Goal: Task Accomplishment & Management: Complete application form

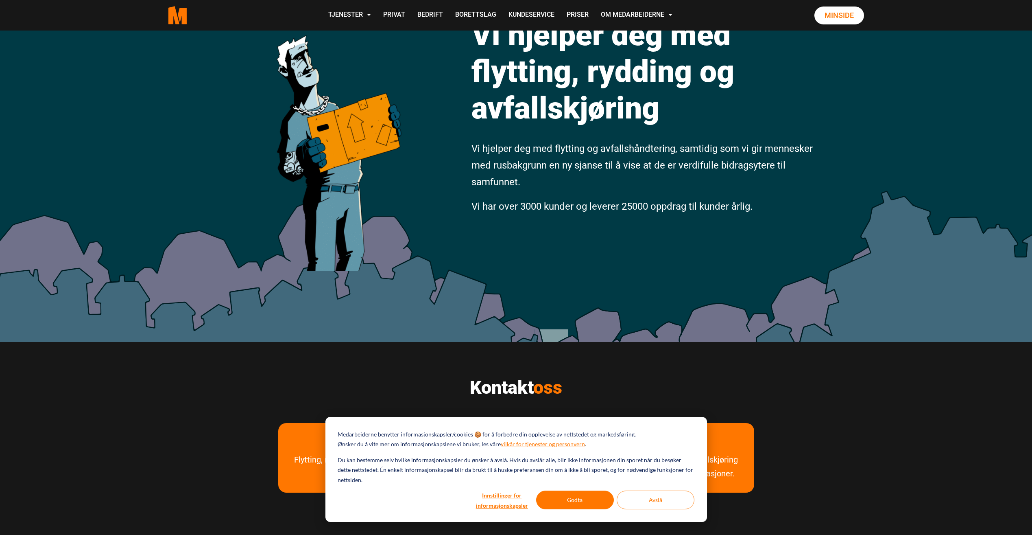
scroll to position [285, 0]
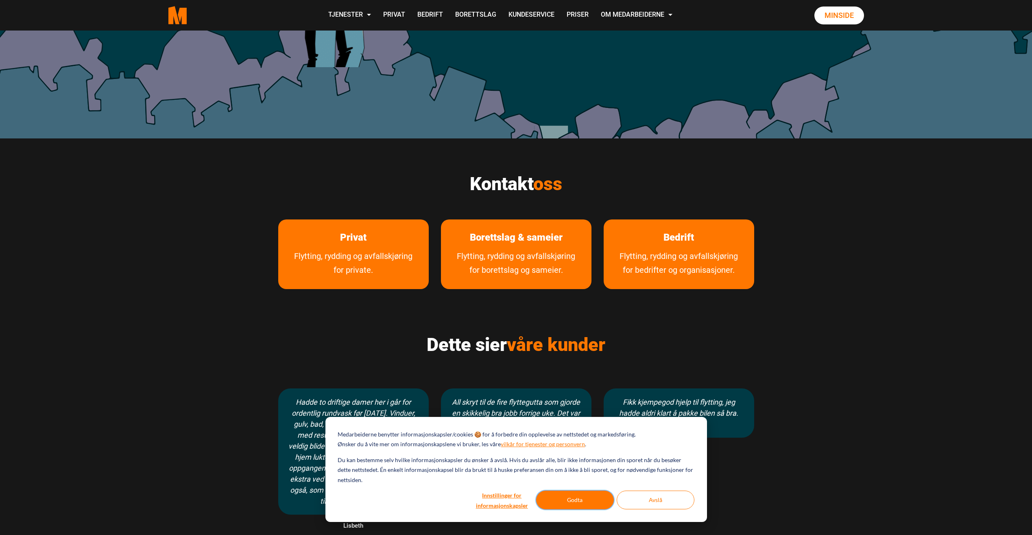
click at [558, 497] on button "Godta" at bounding box center [575, 499] width 78 height 19
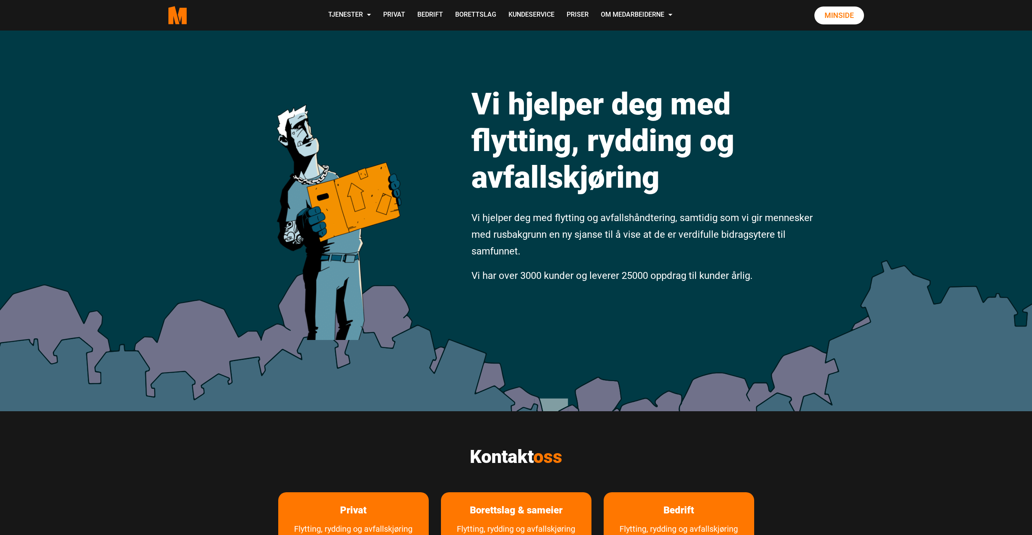
scroll to position [0, 0]
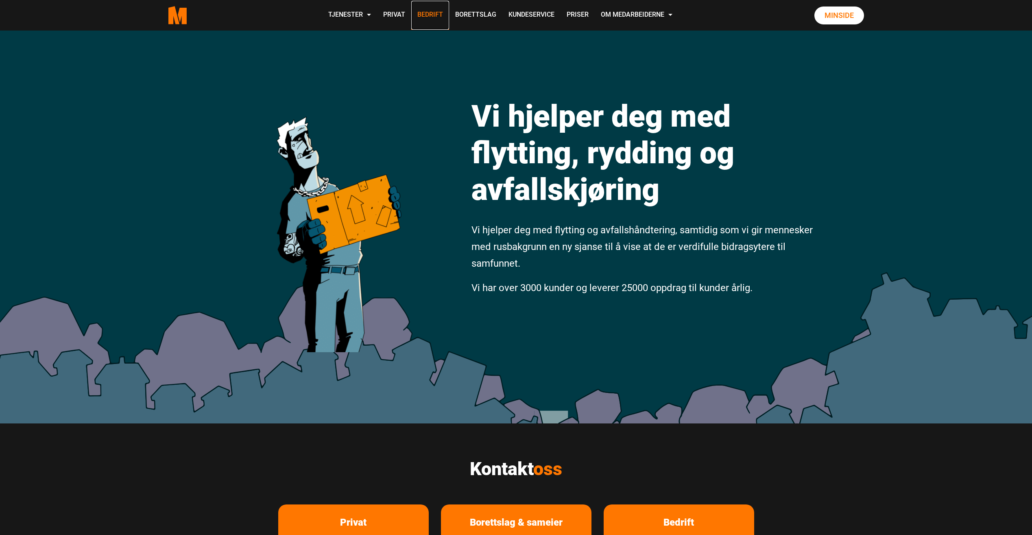
click at [425, 24] on link "Bedrift" at bounding box center [430, 15] width 38 height 29
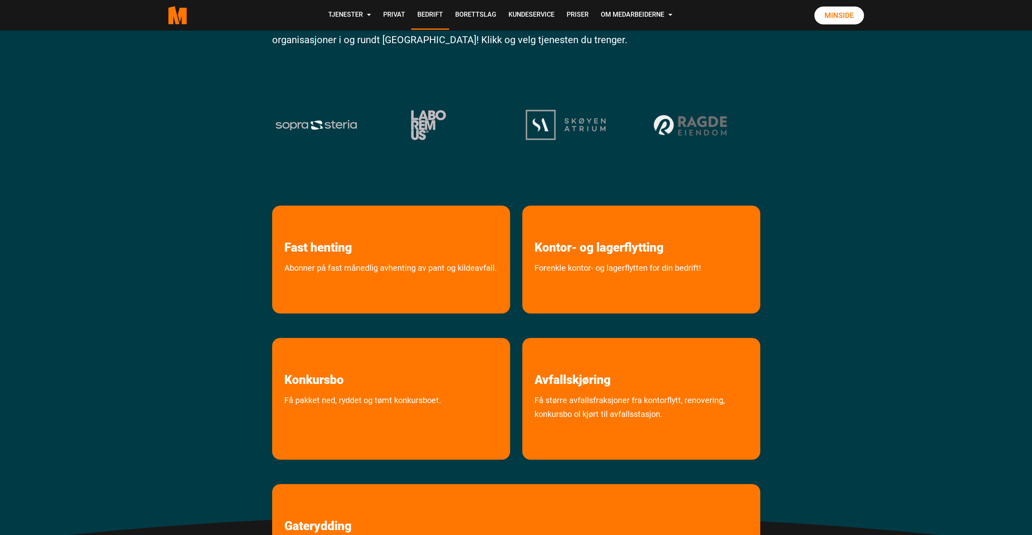
scroll to position [163, 0]
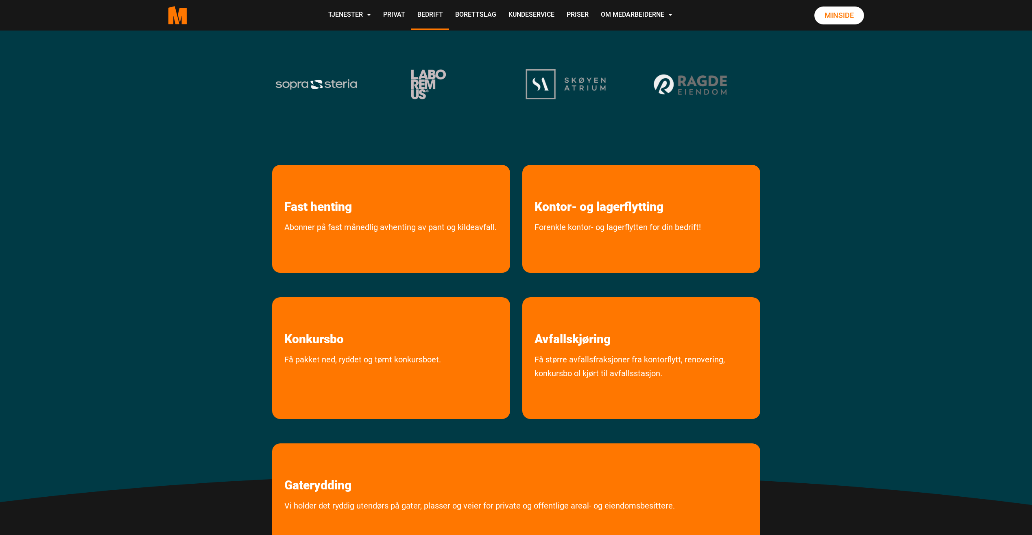
click at [771, 223] on div "B edrift Tjenester vi tilbyr bedrifter og organisasjoner. Medarbeiderne er påli…" at bounding box center [516, 215] width 1032 height 695
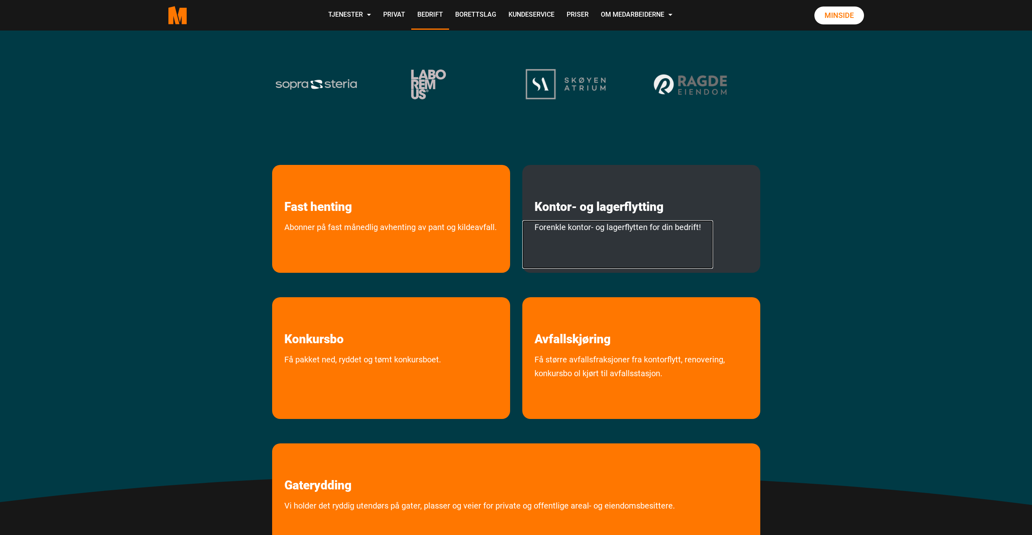
click at [641, 234] on link "Forenkle kontor- og lagerflytten for din bedrift!" at bounding box center [617, 244] width 191 height 48
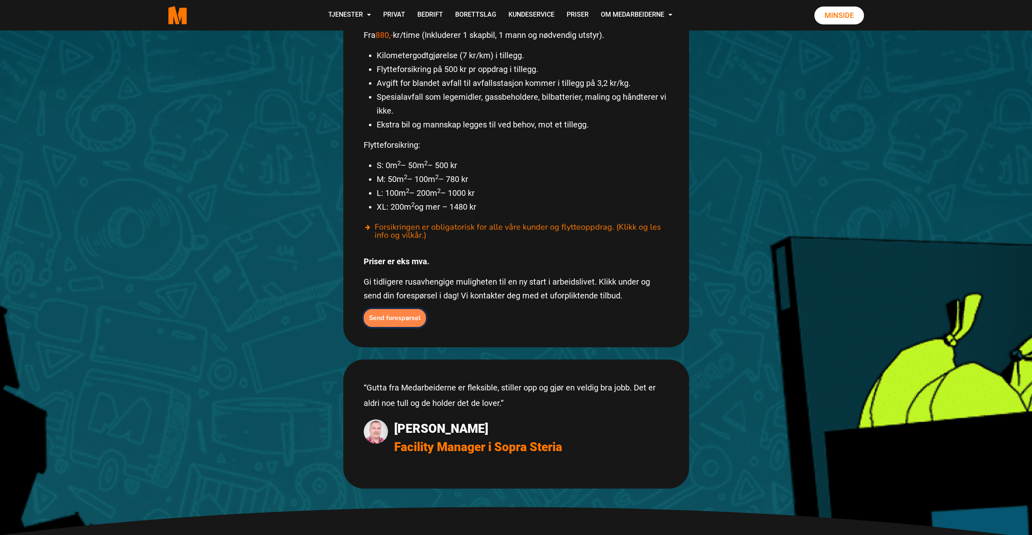
click at [397, 313] on b "Send forespørsel" at bounding box center [395, 317] width 52 height 9
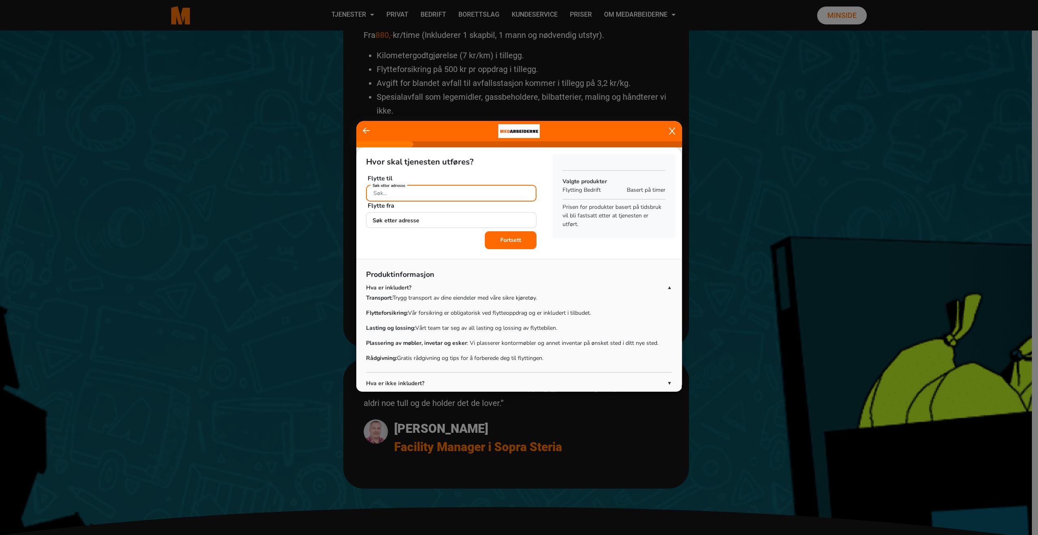
click at [402, 190] on div "Søk etter adresse" at bounding box center [451, 192] width 170 height 14
click at [400, 192] on input "Søk etter adresse" at bounding box center [451, 193] width 170 height 17
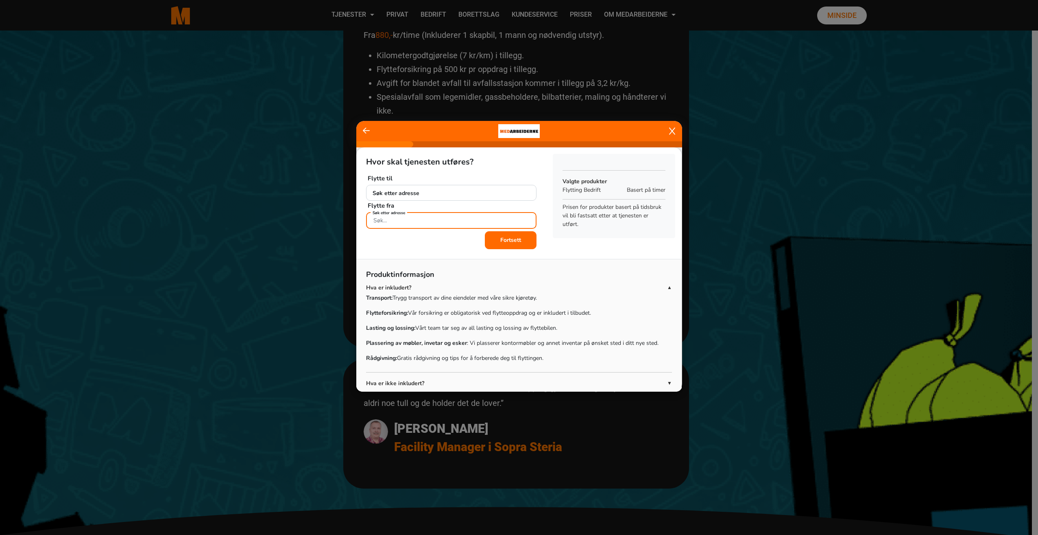
click at [391, 219] on div "Søk etter adresse" at bounding box center [451, 219] width 170 height 14
click at [417, 238] on span "Vollsveien 13D" at bounding box center [396, 239] width 46 height 9
type input "[STREET_ADDRESS]"
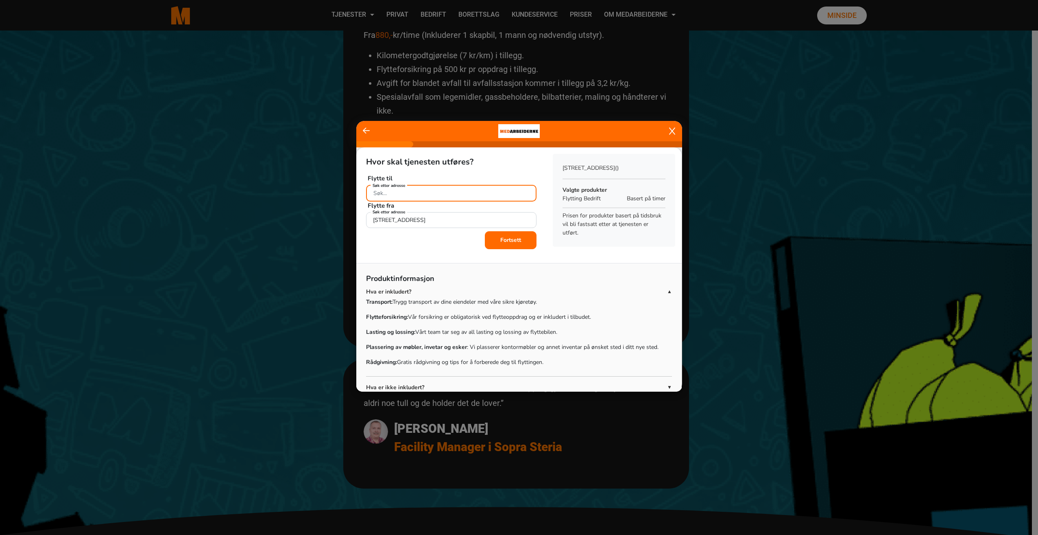
click at [424, 197] on input "Søk etter adresse" at bounding box center [451, 193] width 170 height 17
click at [428, 212] on ngb-highlight "[STREET_ADDRESS]" at bounding box center [449, 212] width 153 height 9
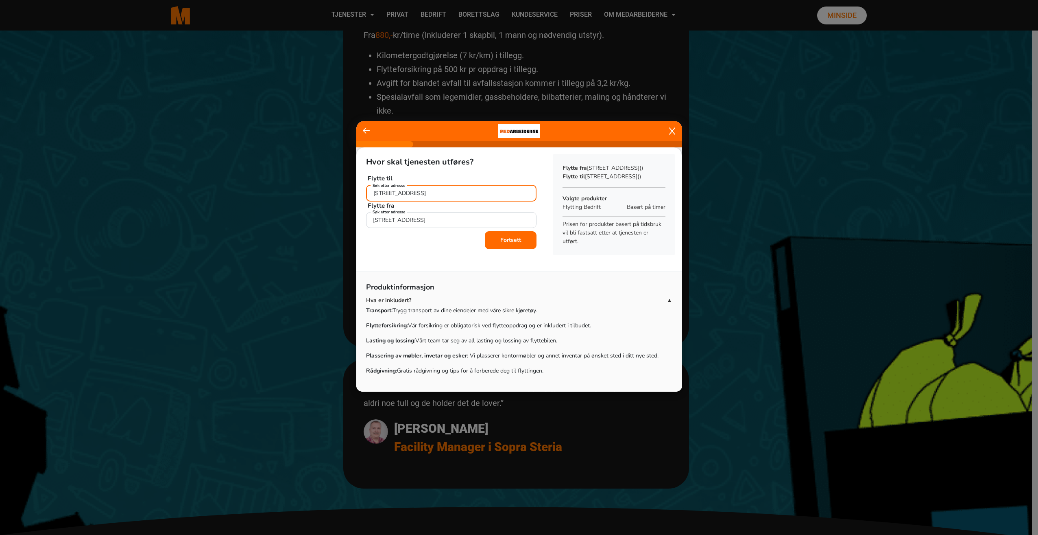
type input "[STREET_ADDRESS]"
click at [503, 242] on b "Fortsett" at bounding box center [510, 240] width 21 height 8
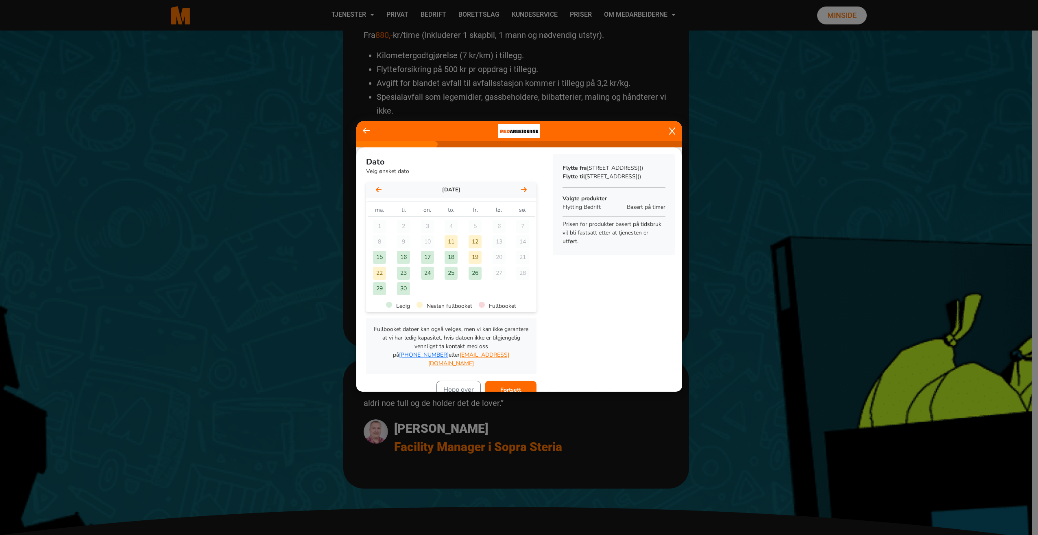
click at [402, 256] on div "16" at bounding box center [403, 257] width 13 height 13
click at [508, 380] on button "Fortsett" at bounding box center [511, 389] width 52 height 18
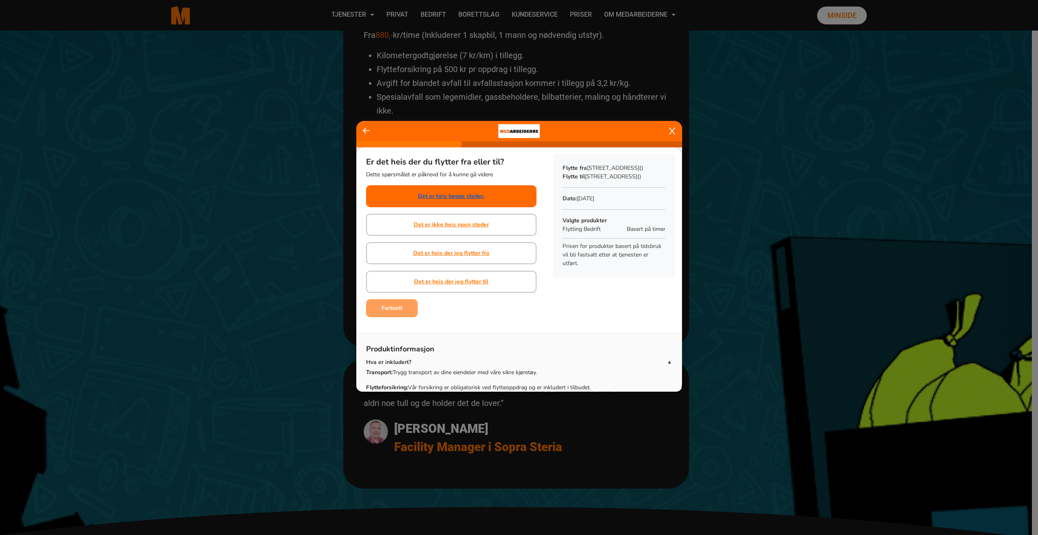
click at [451, 193] on link "Det er heis begge steder." at bounding box center [451, 196] width 67 height 9
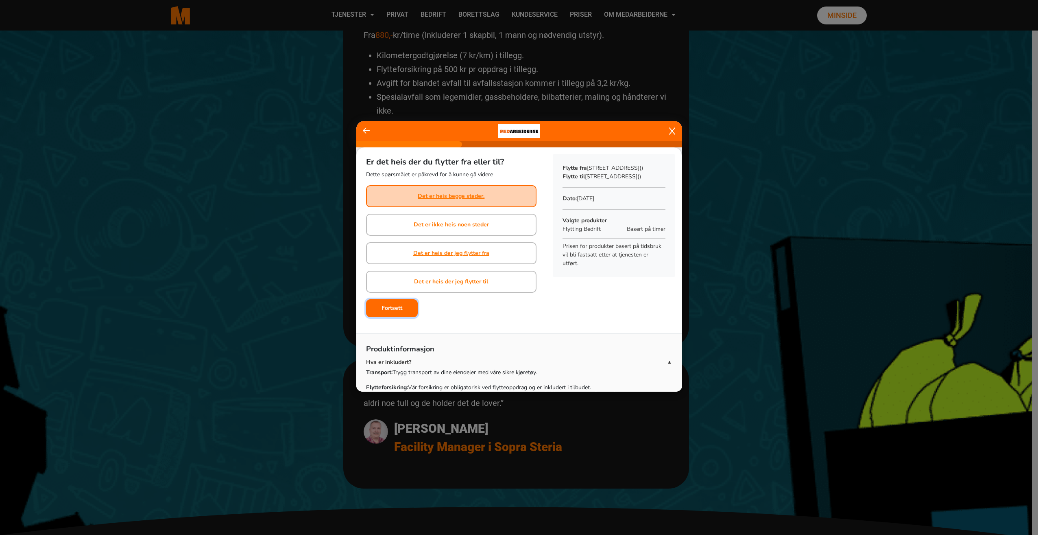
click at [403, 308] on button "Fortsett" at bounding box center [392, 308] width 52 height 18
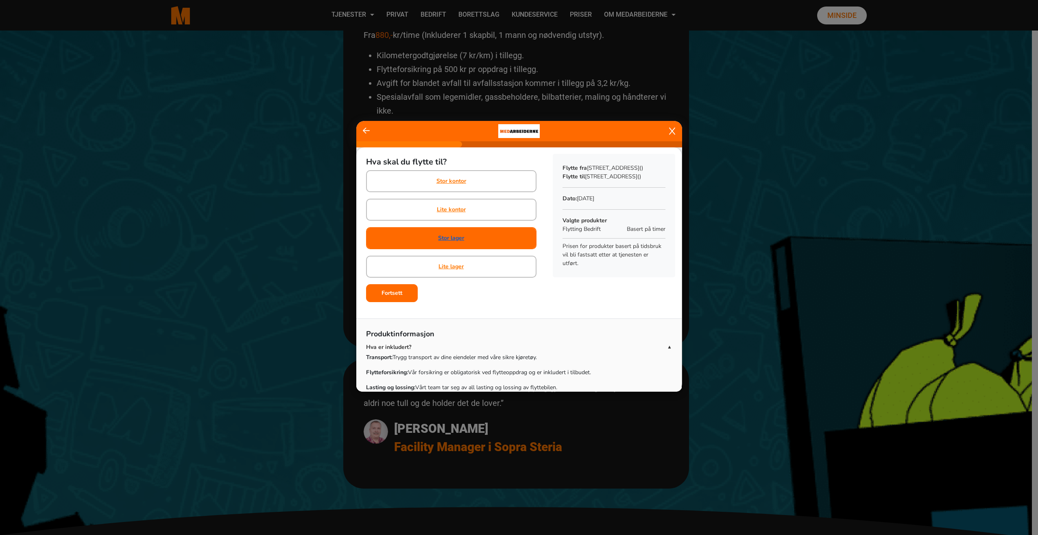
click at [455, 237] on link "Stor lager" at bounding box center [451, 238] width 26 height 9
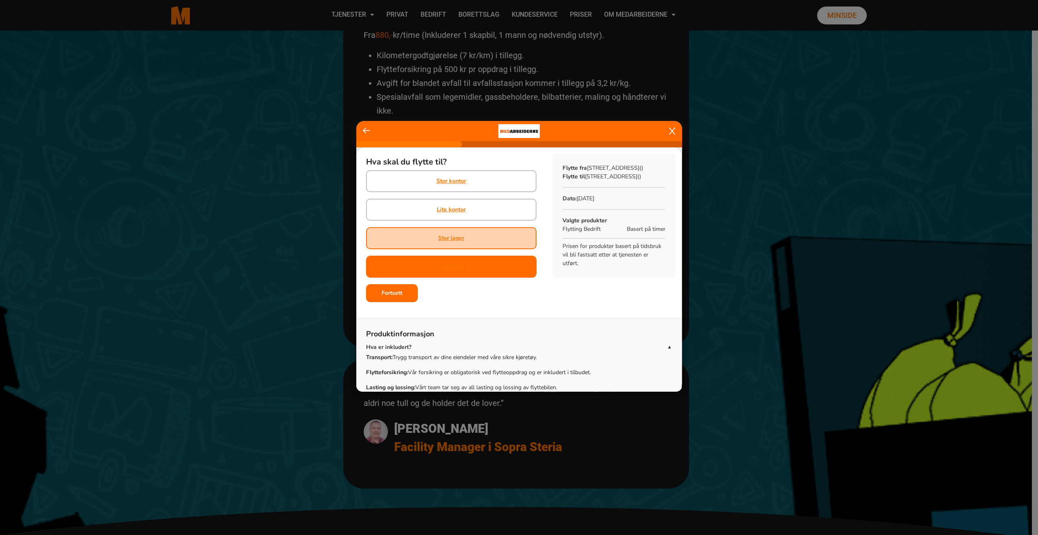
click at [454, 271] on div "Lite lager" at bounding box center [451, 266] width 25 height 20
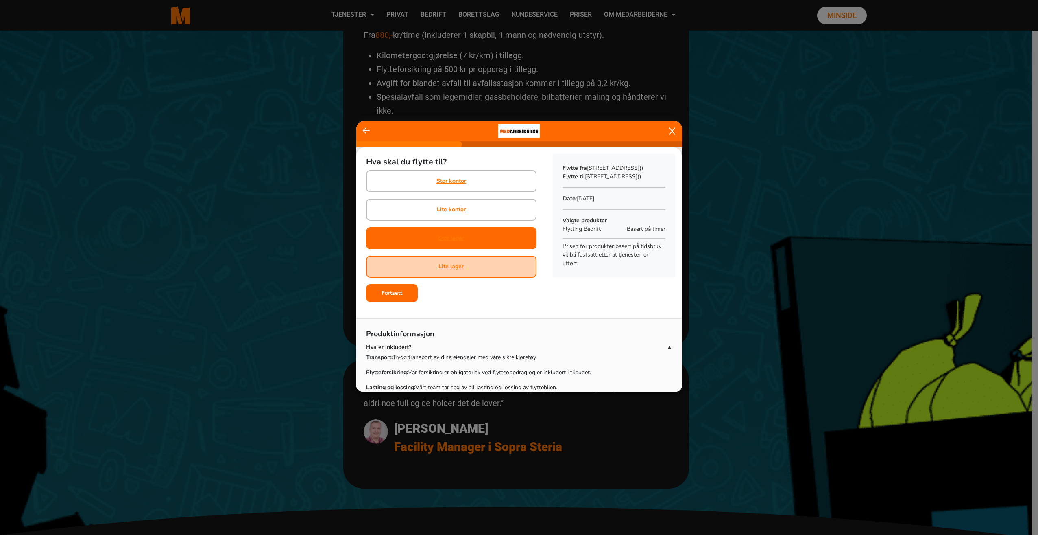
click at [474, 234] on div "Stor lager" at bounding box center [451, 238] width 170 height 22
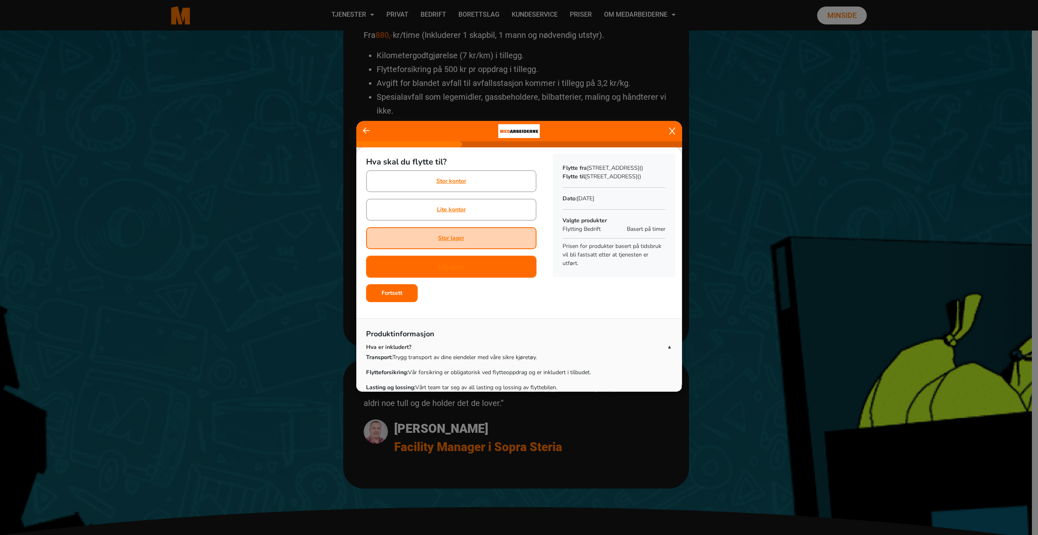
click at [461, 273] on div "Lite lager" at bounding box center [451, 266] width 25 height 20
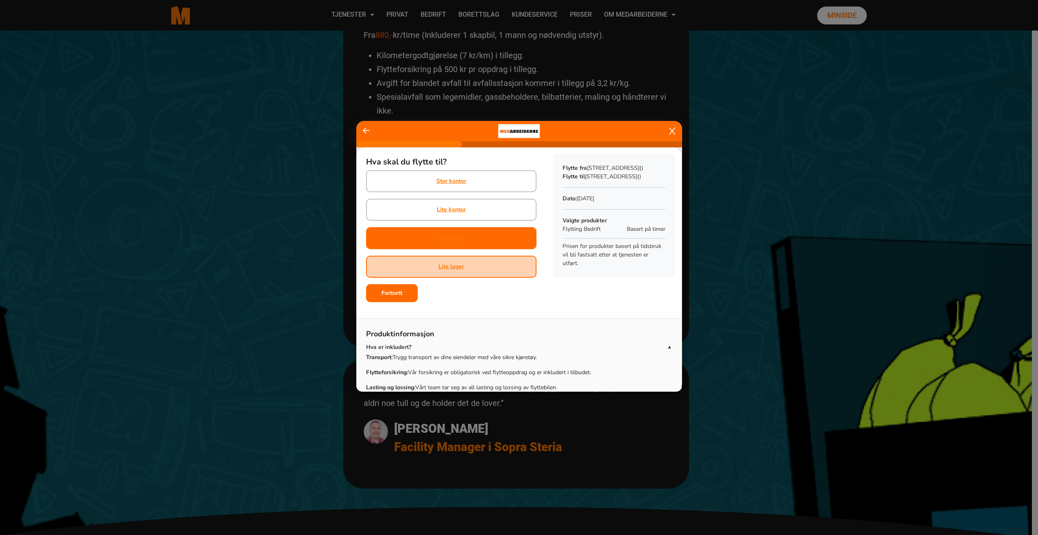
click at [450, 244] on div "Stor lager" at bounding box center [451, 238] width 26 height 20
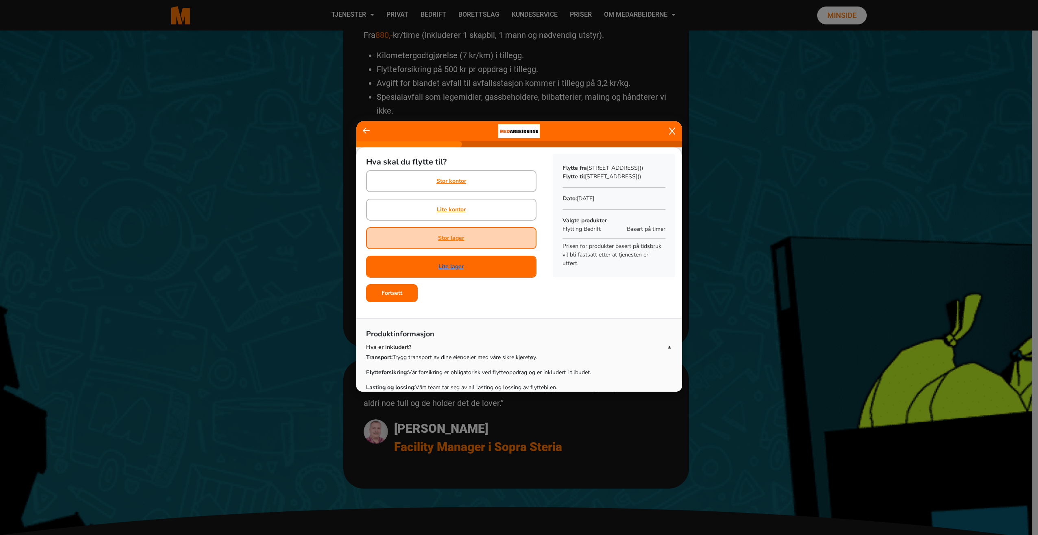
click at [451, 265] on link "Lite lager" at bounding box center [451, 266] width 25 height 9
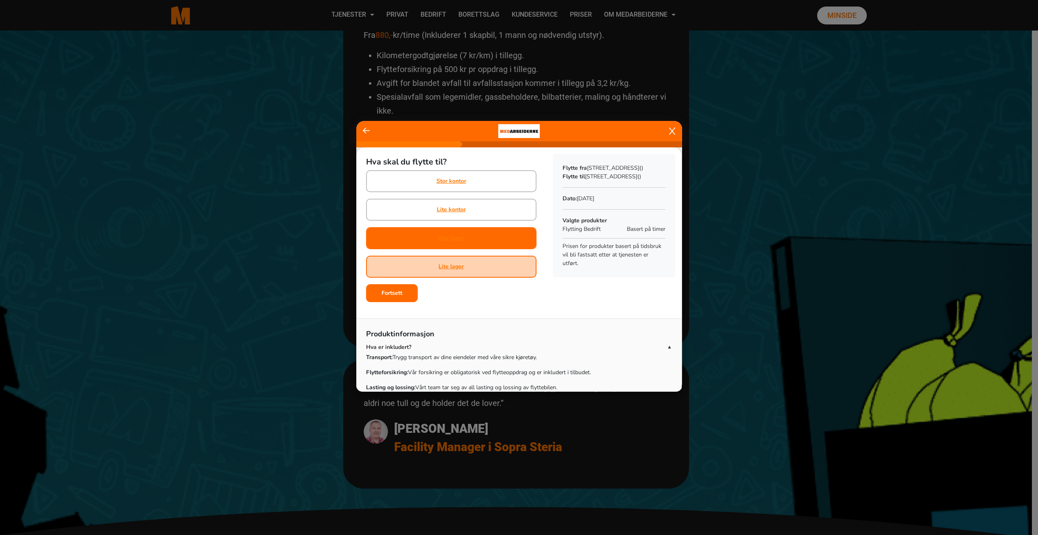
click at [475, 240] on div "Stor lager" at bounding box center [451, 238] width 170 height 22
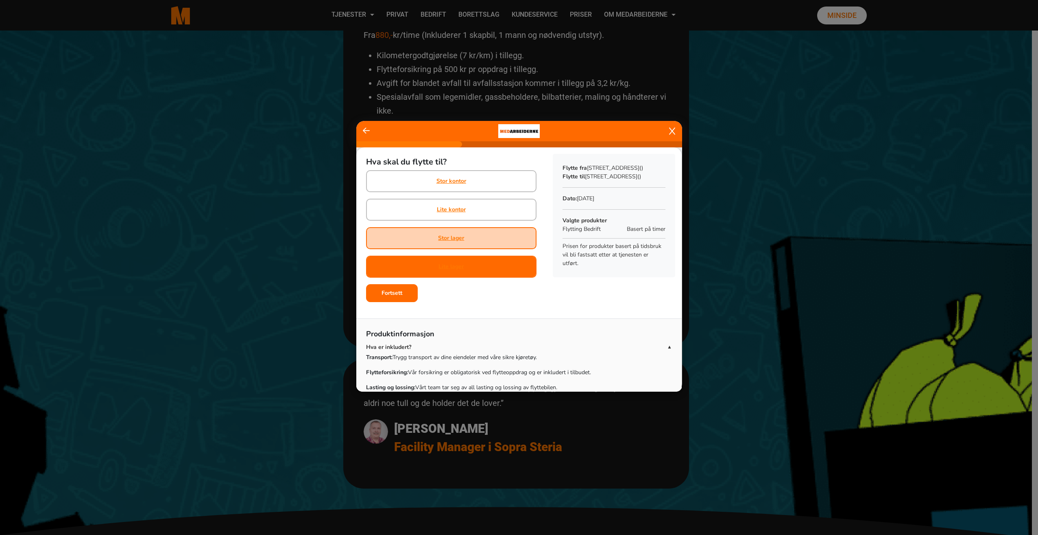
click at [471, 266] on div "Lite lager" at bounding box center [451, 267] width 170 height 22
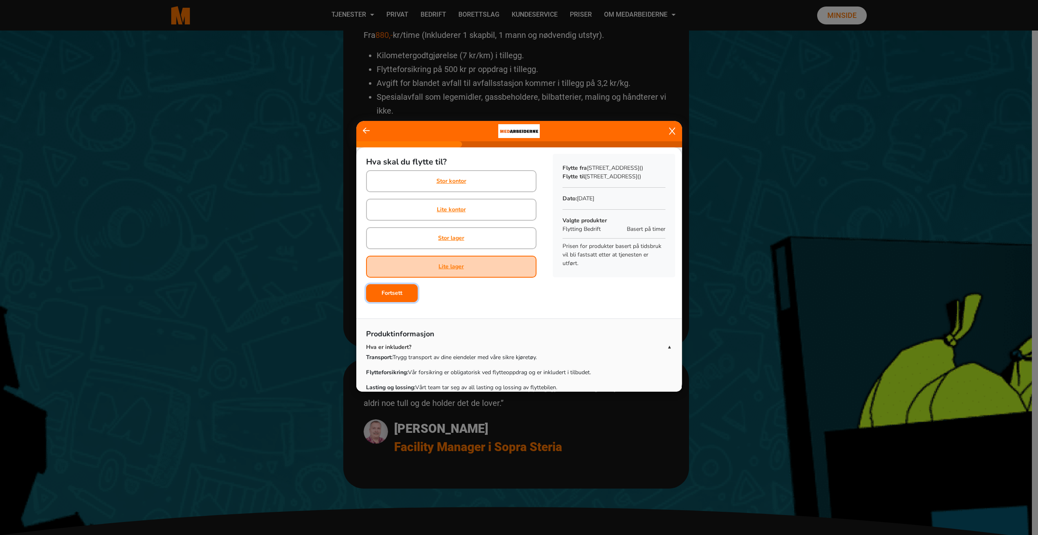
click at [391, 297] on button "Fortsett" at bounding box center [392, 293] width 52 height 18
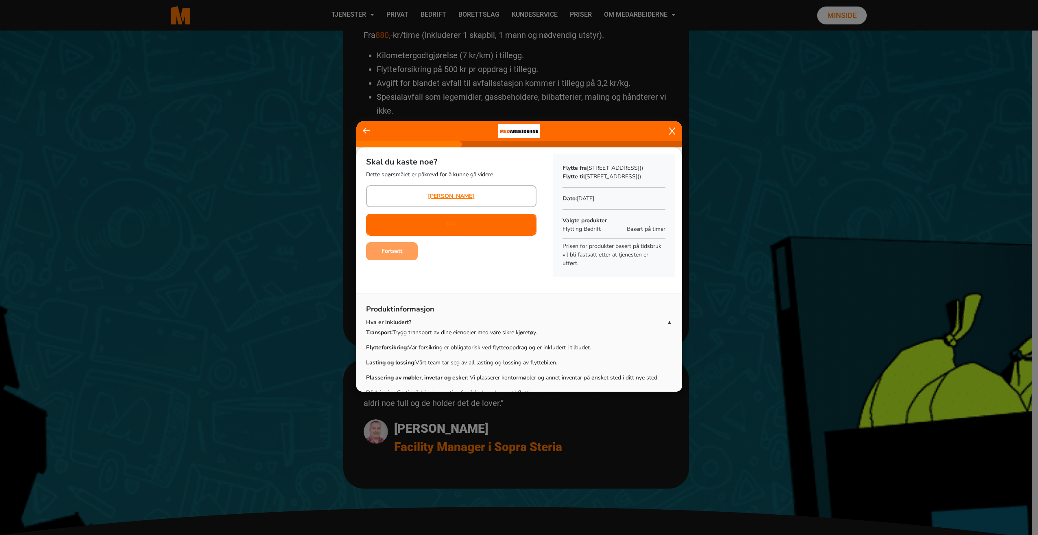
click at [447, 230] on div "Nei" at bounding box center [451, 224] width 9 height 20
click at [411, 259] on button "Fortsett" at bounding box center [392, 251] width 52 height 18
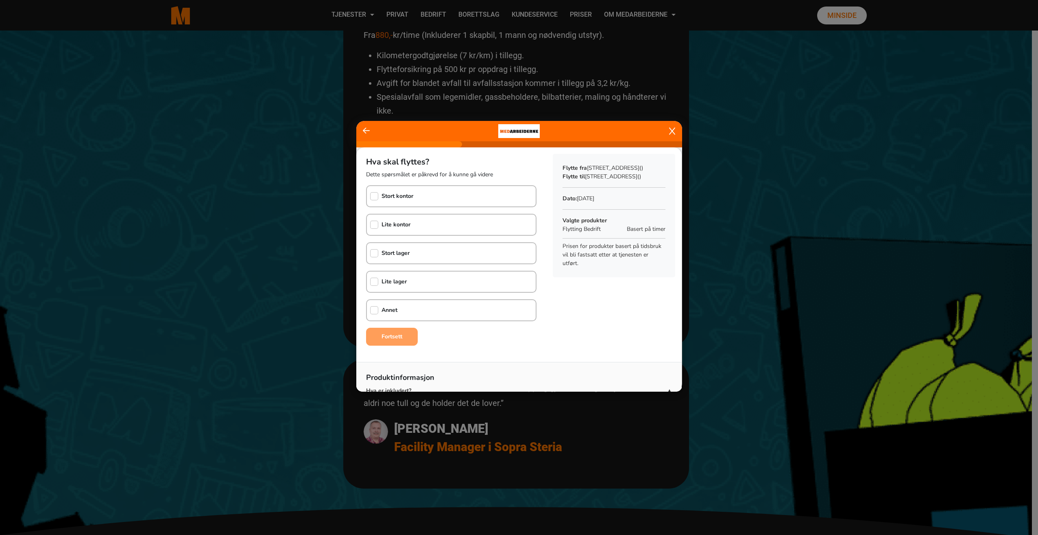
click at [404, 283] on b "Lite lager" at bounding box center [394, 281] width 25 height 8
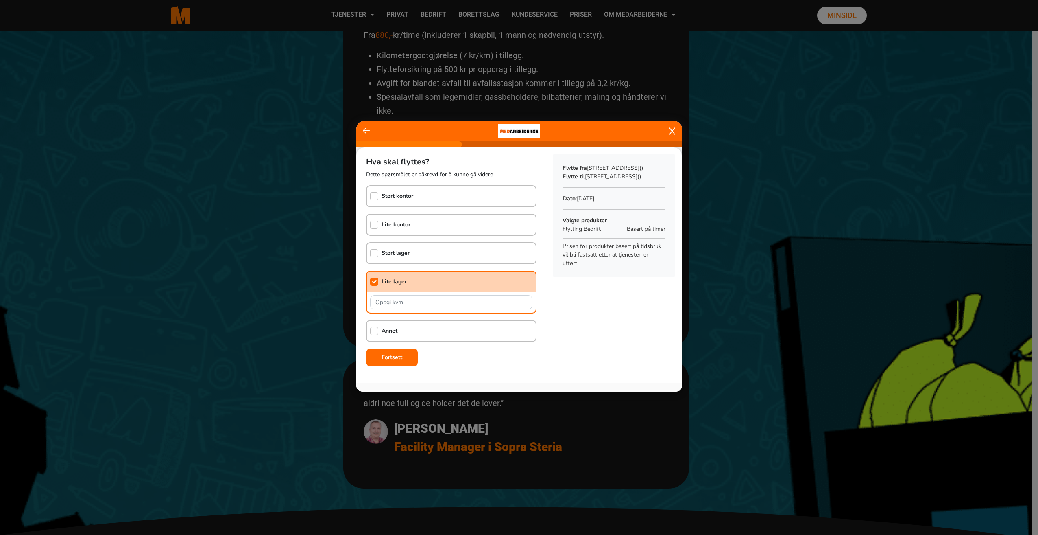
checkbox input "true"
click at [400, 300] on input "text" at bounding box center [451, 302] width 162 height 14
click at [408, 328] on div "Annet" at bounding box center [451, 331] width 170 height 22
checkbox input "true"
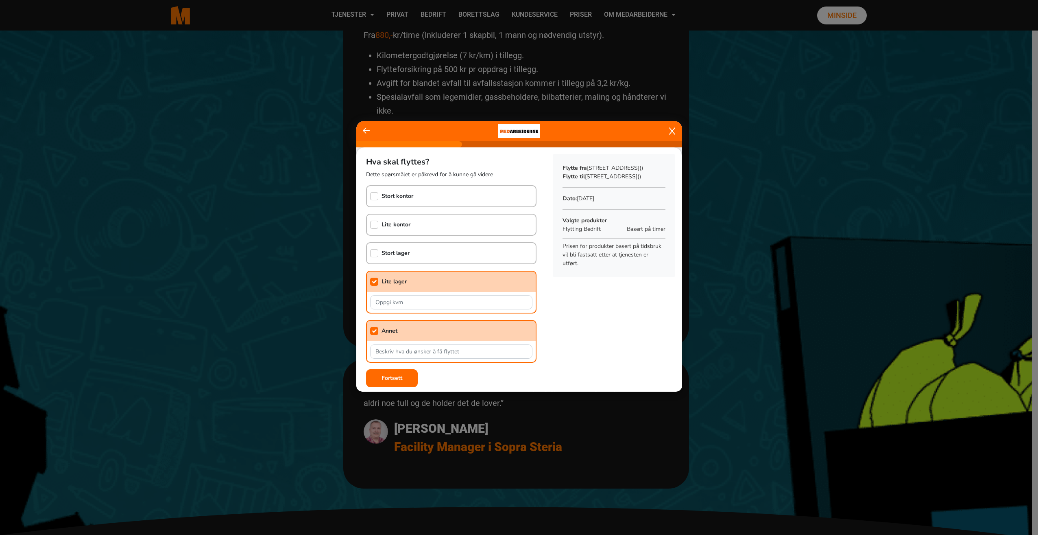
click at [389, 289] on div "Lite lager" at bounding box center [387, 281] width 40 height 20
checkbox input "false"
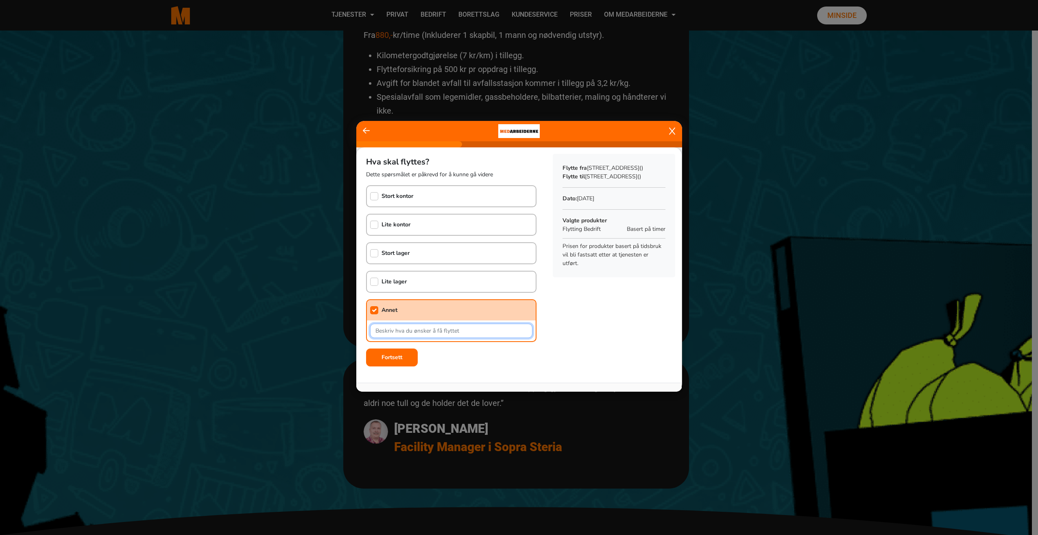
click at [405, 335] on input "text" at bounding box center [451, 330] width 162 height 14
type input "To stoler og en kontorpult på 200cm"
click at [391, 361] on button "Fortsett" at bounding box center [392, 357] width 52 height 18
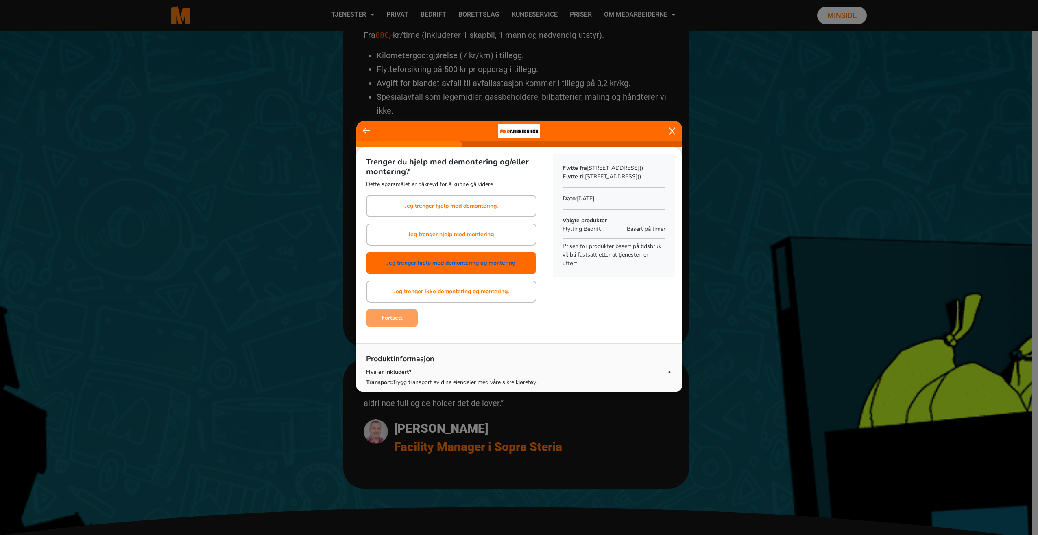
click at [469, 261] on link "Jeg trenger hjelp med demontering og montering" at bounding box center [451, 262] width 129 height 9
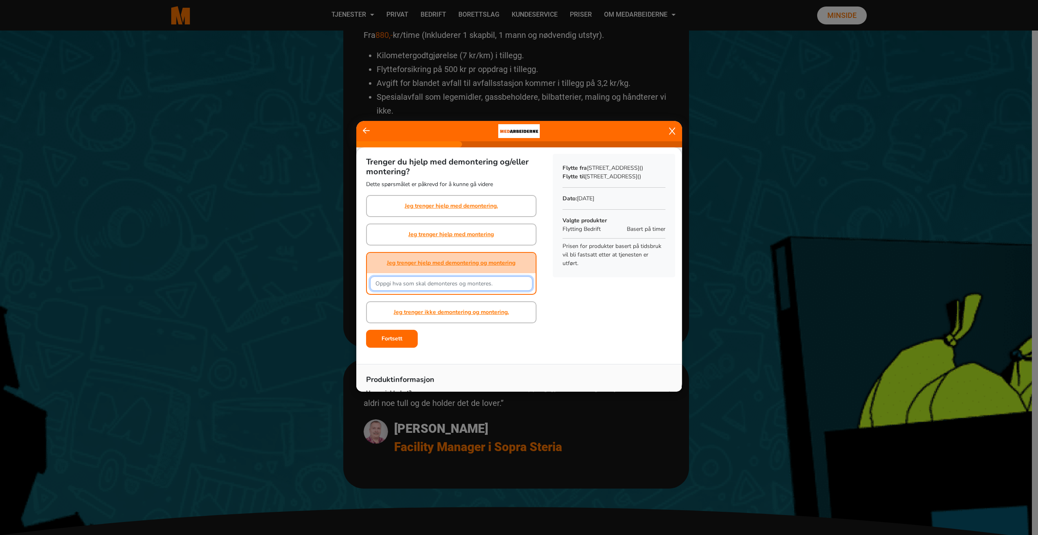
click at [433, 283] on input "text" at bounding box center [451, 283] width 162 height 14
type input "Usikker på om pulten må demonteres for å få fraktet den. Kan hende det går fint."
click at [553, 321] on div "Trenger du hjelp med demontering og/eller montering? Dette spørsmålet er påkrev…" at bounding box center [518, 250] width 325 height 207
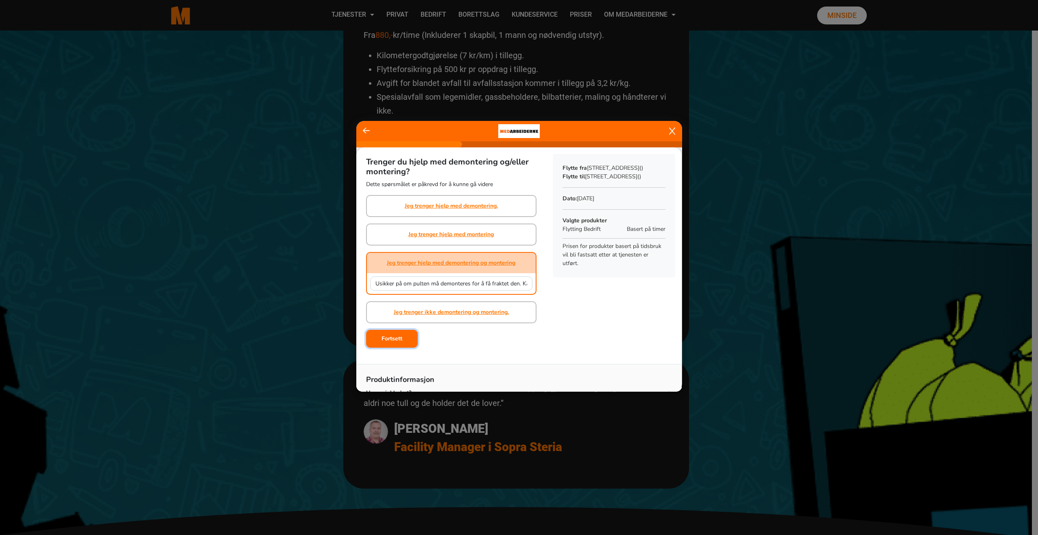
click at [411, 337] on button "Fortsett" at bounding box center [392, 339] width 52 height 18
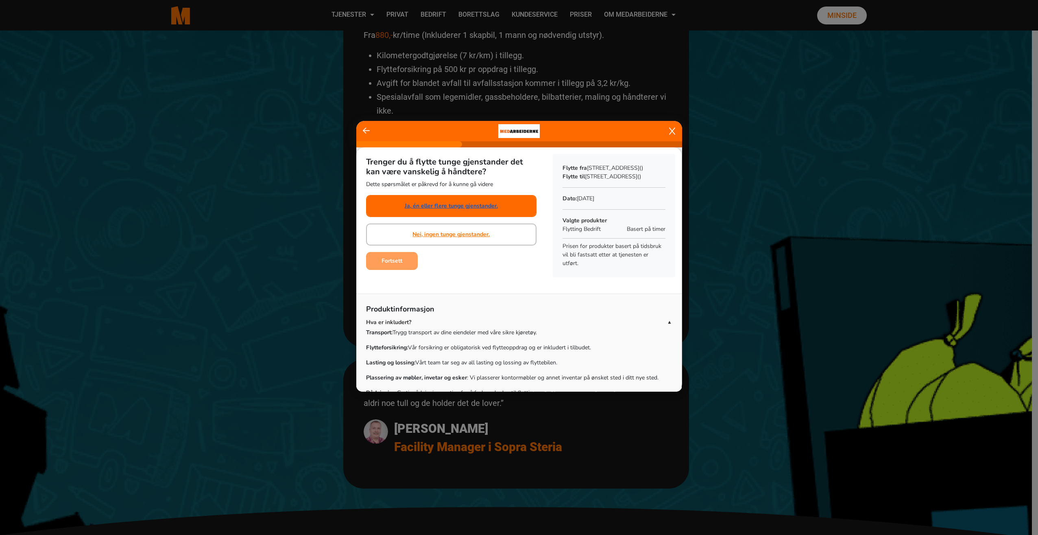
click at [443, 207] on link "Ja, én eller flere tunge gjenstander." at bounding box center [451, 205] width 93 height 9
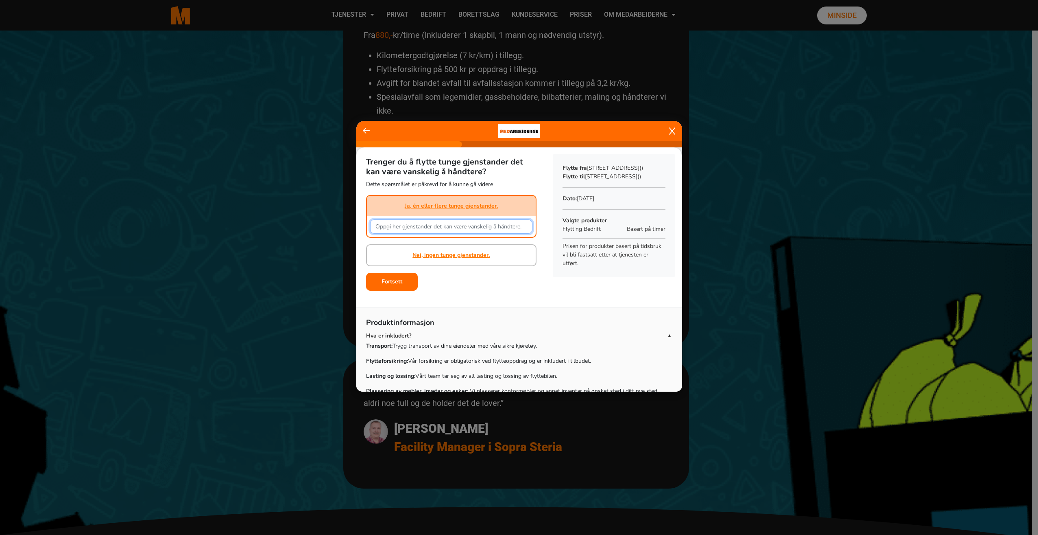
click at [443, 227] on input "text" at bounding box center [451, 226] width 162 height 14
type input "Stolene er litt tungt og pulten i seg selv er tung, men lett å bære med to stk."
click at [395, 280] on b "Fortsett" at bounding box center [392, 281] width 21 height 8
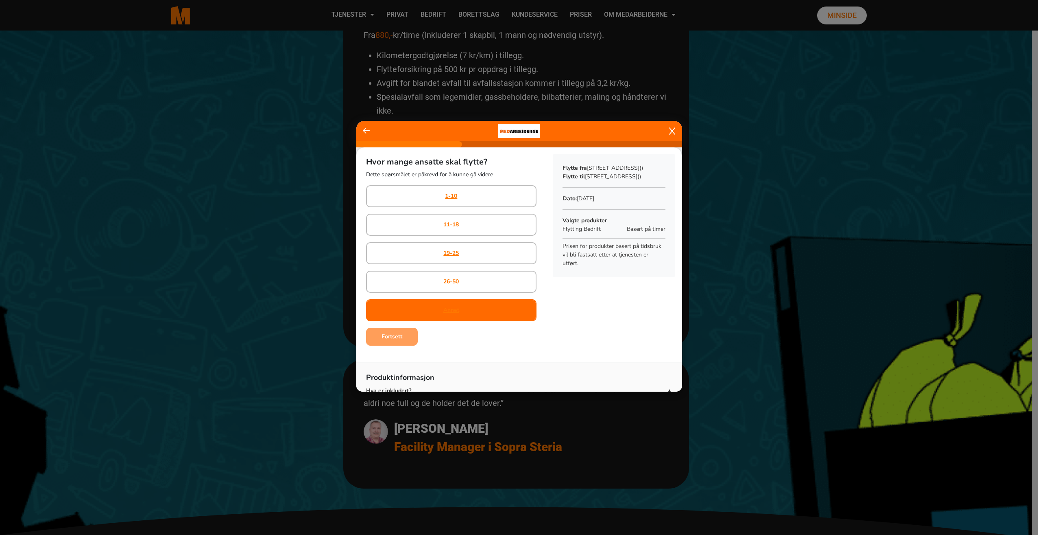
click at [458, 299] on div "Annet" at bounding box center [451, 310] width 170 height 22
click at [400, 340] on b "Fortsett" at bounding box center [392, 336] width 21 height 8
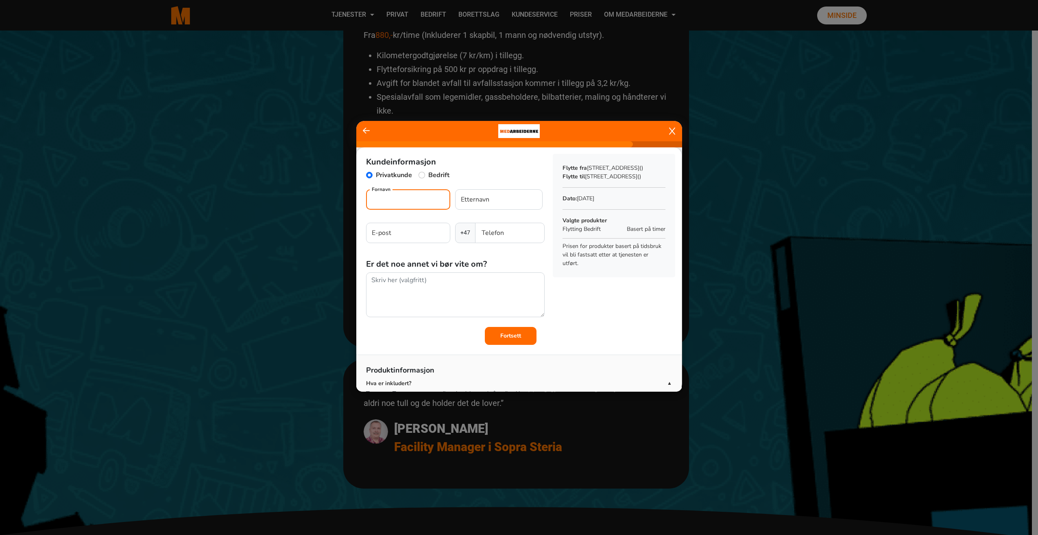
click at [408, 198] on input "Fornavn" at bounding box center [408, 199] width 84 height 20
type input "[PERSON_NAME]"
type input "Sanden"
type input "[EMAIL_ADDRESS][DOMAIN_NAME]"
type input "92053191"
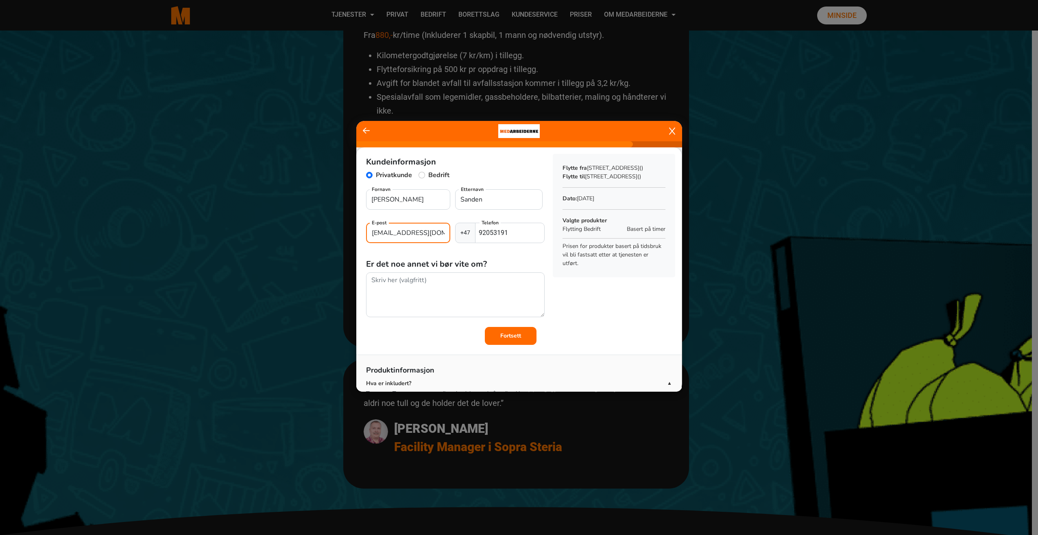
drag, startPoint x: 420, startPoint y: 234, endPoint x: 339, endPoint y: 232, distance: 81.4
click at [341, 232] on ngb-modal-window "Kundeinformasjon Privatkunde [PERSON_NAME] Fornavn [PERSON_NAME] Etternavn [EMA…" at bounding box center [519, 267] width 1038 height 535
type input "[EMAIL_ADDRESS][DOMAIN_NAME]"
drag, startPoint x: 515, startPoint y: 227, endPoint x: 481, endPoint y: 230, distance: 34.3
click at [481, 230] on input "92053191" at bounding box center [509, 233] width 69 height 20
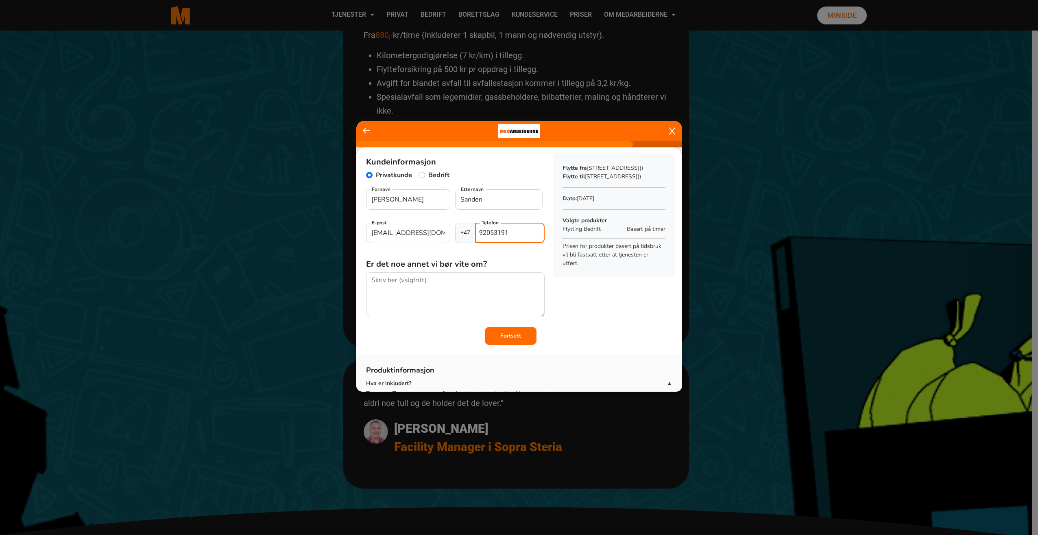
type input "9"
type input "90094274"
click at [434, 282] on textarea at bounding box center [455, 295] width 179 height 46
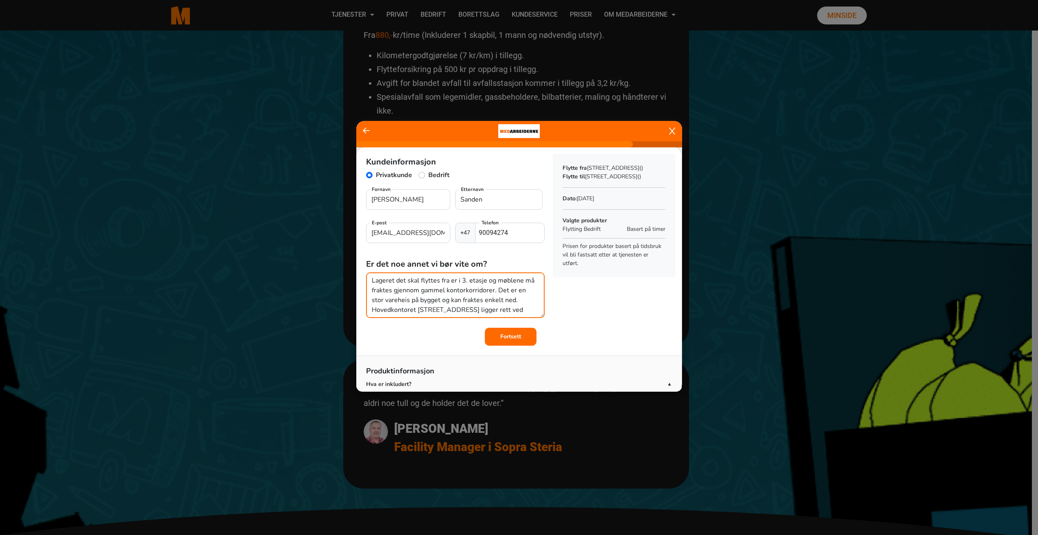
scroll to position [20, 0]
click at [424, 313] on textarea "Lageret det skal flyttes fra er i 3. etasje og møblene må fraktes gjennom gamme…" at bounding box center [455, 295] width 179 height 46
click at [423, 311] on textarea "Lageret det skal flyttes fra er i 3. etasje og møblene må fraktes gjennom gamme…" at bounding box center [455, 295] width 179 height 46
type textarea "Lageret det skal flyttes fra er i 3. etasje og møblene må fraktes gjennom gamme…"
click at [427, 177] on div "Bedrift" at bounding box center [434, 176] width 31 height 12
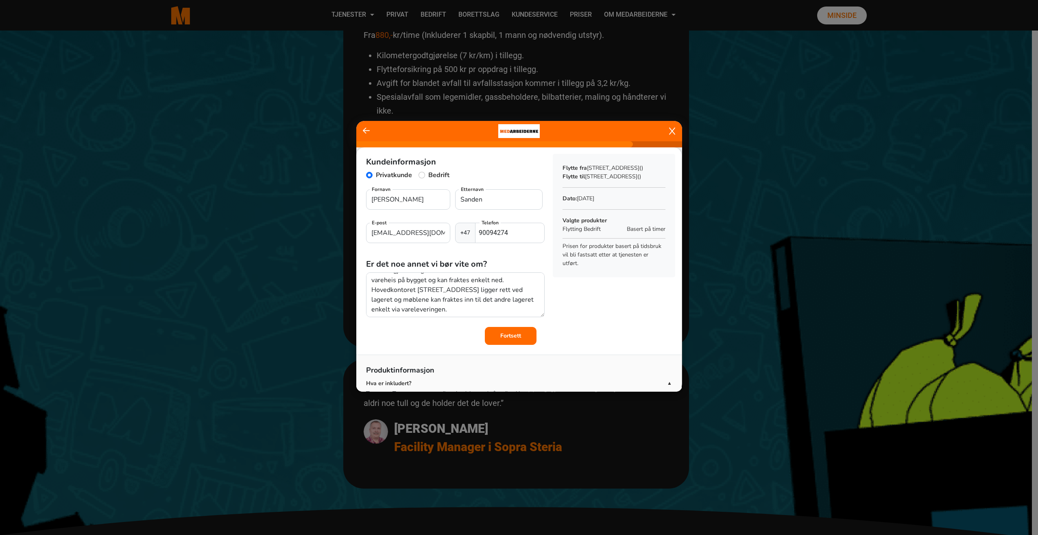
scroll to position [19, 0]
click at [419, 176] on input "Bedrift" at bounding box center [422, 175] width 7 height 7
radio input "true"
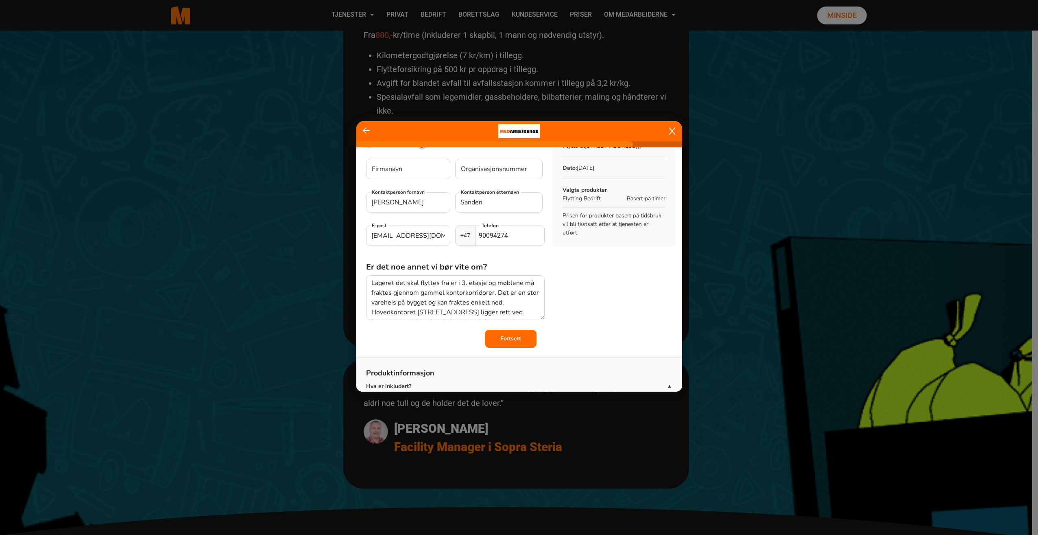
scroll to position [0, 0]
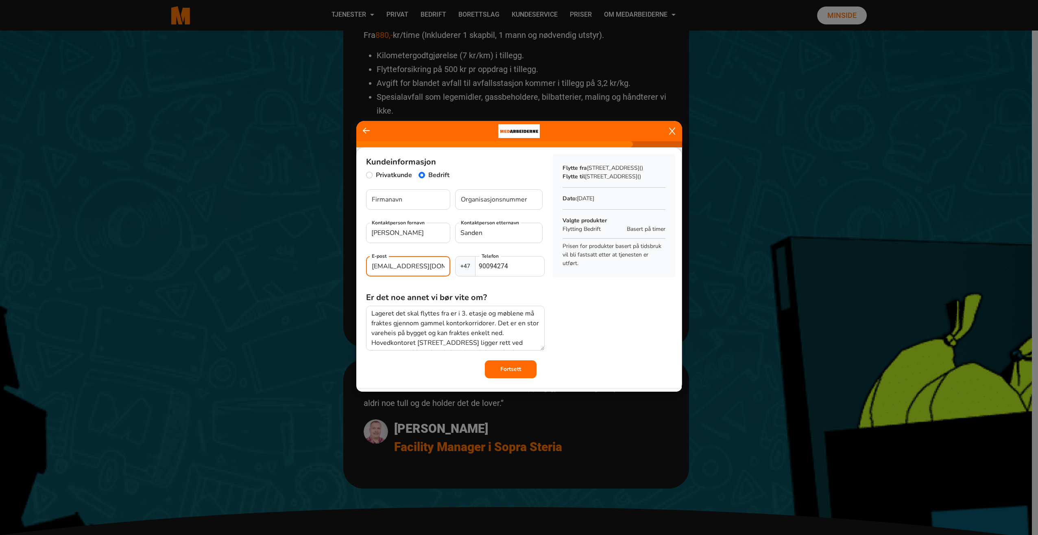
drag, startPoint x: 433, startPoint y: 266, endPoint x: 346, endPoint y: 265, distance: 86.7
click at [346, 265] on ngb-modal-window "Kundeinformasjon Privatkunde Bedrift Firmanavn Organisasjonsnummer [PERSON_NAME…" at bounding box center [519, 267] width 1038 height 535
type input "[EMAIL_ADDRESS][DOMAIN_NAME]"
type input "Afry Consult AS"
type input "Afry Cons"
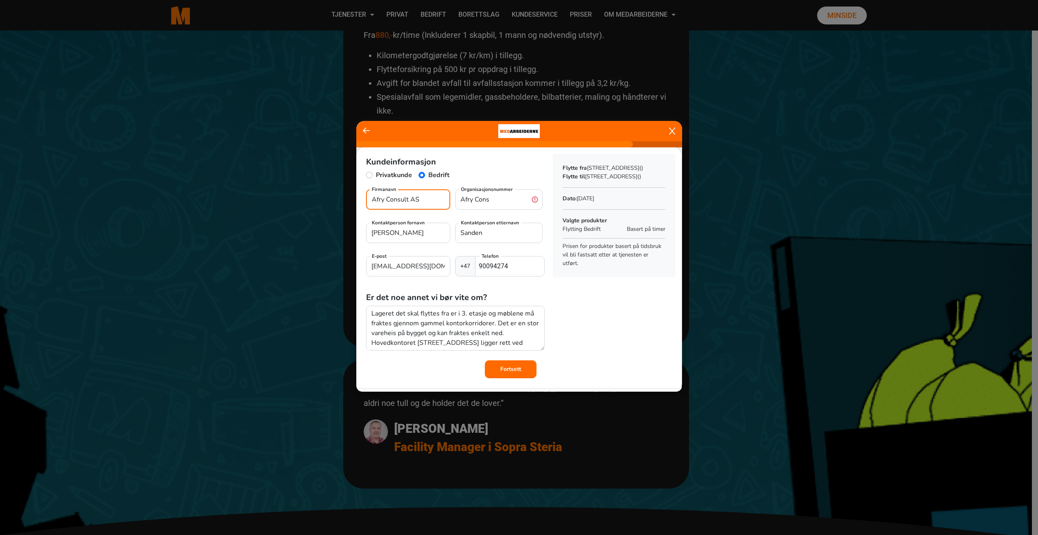
drag, startPoint x: 435, startPoint y: 201, endPoint x: 336, endPoint y: 201, distance: 98.1
click at [336, 201] on ngb-modal-window "Kundeinformasjon Privatkunde Bedrift Afry Consult AS Firmanavn Afry Cons Organi…" at bounding box center [519, 267] width 1038 height 535
type input "AFRY Group [GEOGRAPHIC_DATA]"
type input "911567989"
drag, startPoint x: 563, startPoint y: 359, endPoint x: 555, endPoint y: 359, distance: 7.3
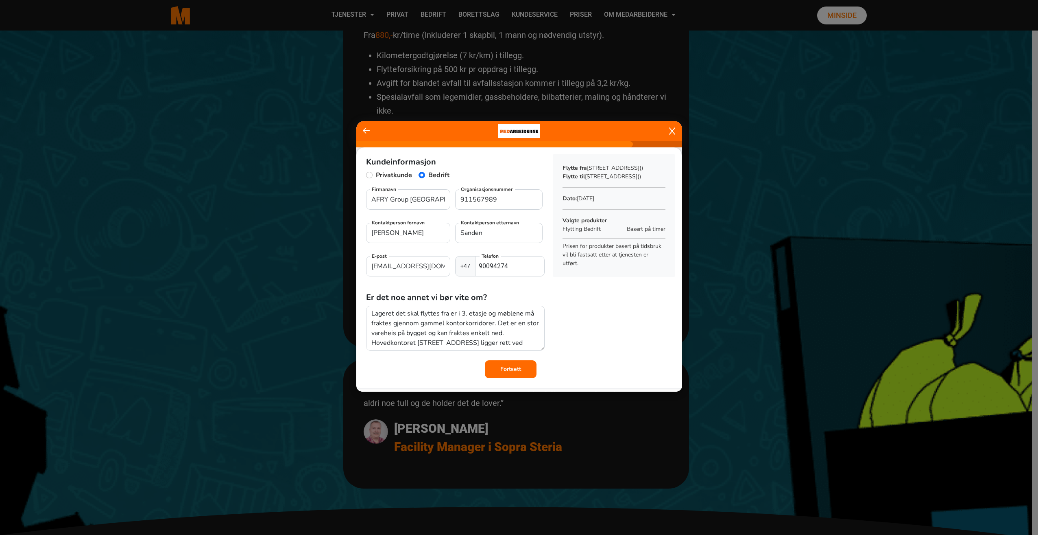
click at [563, 359] on div "Kundeinformasjon Privatkunde Bedrift AFRY Group [GEOGRAPHIC_DATA] Firmanavn 911…" at bounding box center [518, 262] width 325 height 231
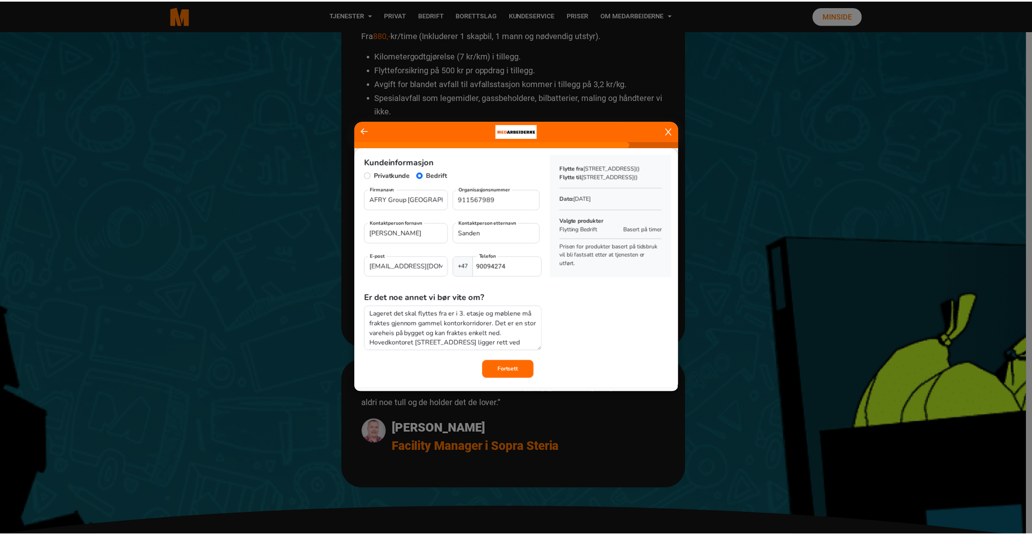
scroll to position [20, 0]
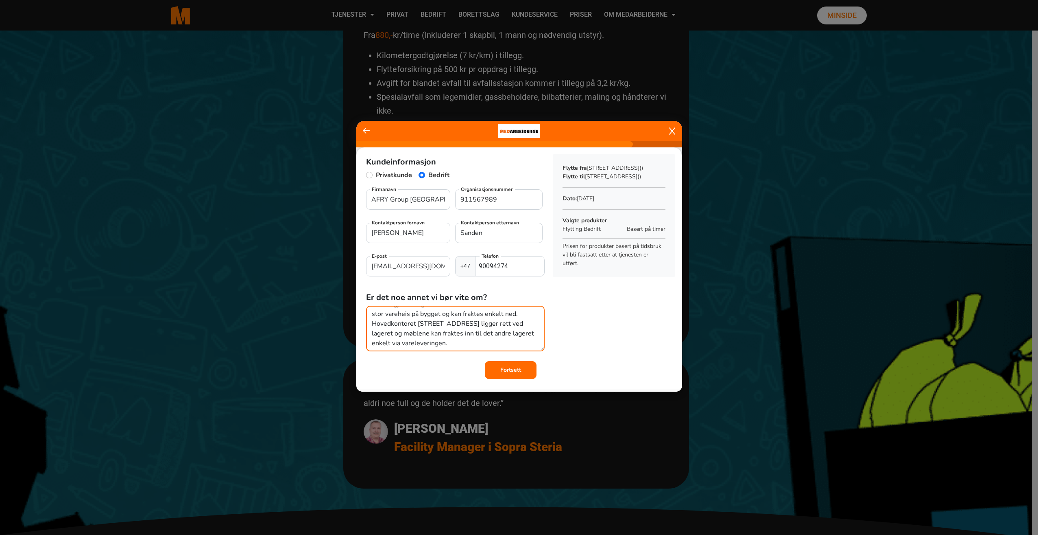
click at [441, 345] on textarea "Lageret det skal flyttes fra er i 3. etasje og møblene må fraktes gjennom gamme…" at bounding box center [455, 329] width 179 height 46
click at [463, 346] on textarea "Lageret det skal flyttes fra er i 3. etasje og møblene må fraktes gjennom gamme…" at bounding box center [455, 329] width 179 height 46
click at [478, 332] on textarea "Lageret det skal flyttes fra er i 3. etasje og møblene må fraktes gjennom gamme…" at bounding box center [455, 329] width 179 height 46
click at [515, 332] on textarea "Lageret det skal flyttes fra er i 3. etasje og møblene må fraktes gjennom gamme…" at bounding box center [455, 329] width 179 height 46
click at [519, 344] on textarea "Lageret det skal flyttes fra er i 3. etasje og møblene må fraktes gjennom gamme…" at bounding box center [455, 329] width 179 height 46
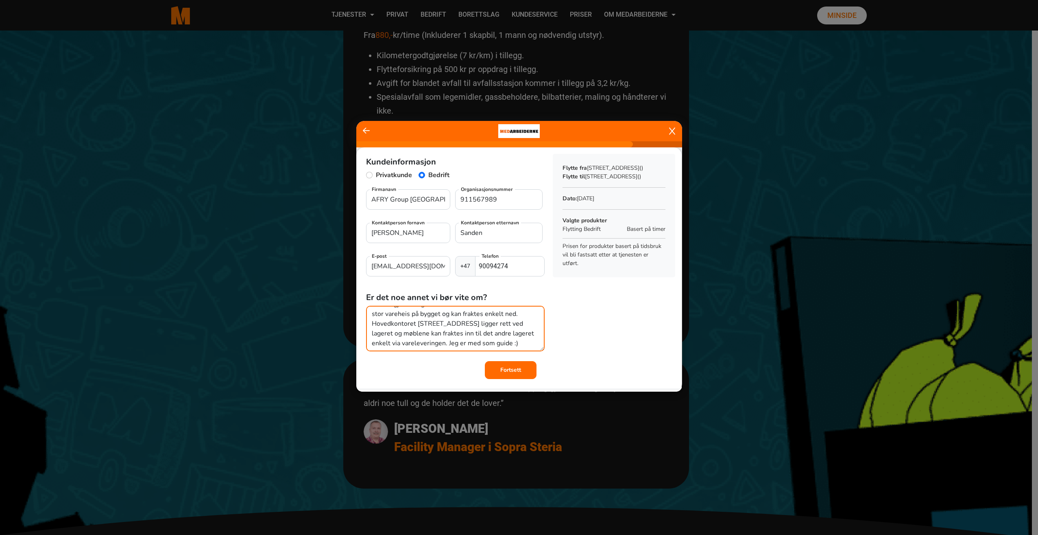
type textarea "Lageret det skal flyttes fra er i 3. etasje og møblene må fraktes gjennom gamme…"
click at [519, 363] on button "Fortsett" at bounding box center [511, 369] width 52 height 18
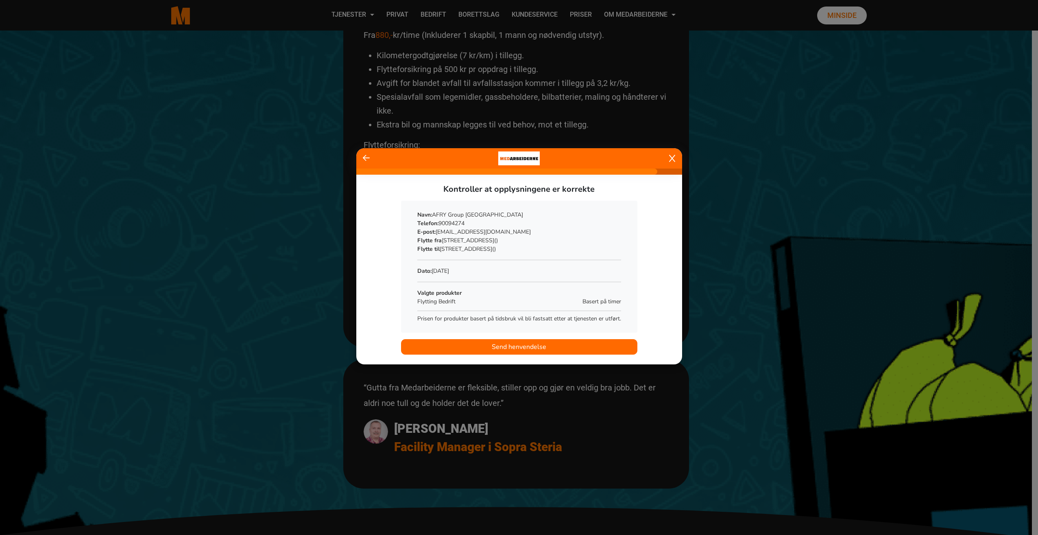
click at [522, 344] on span "Send henvendelse" at bounding box center [519, 347] width 55 height 10
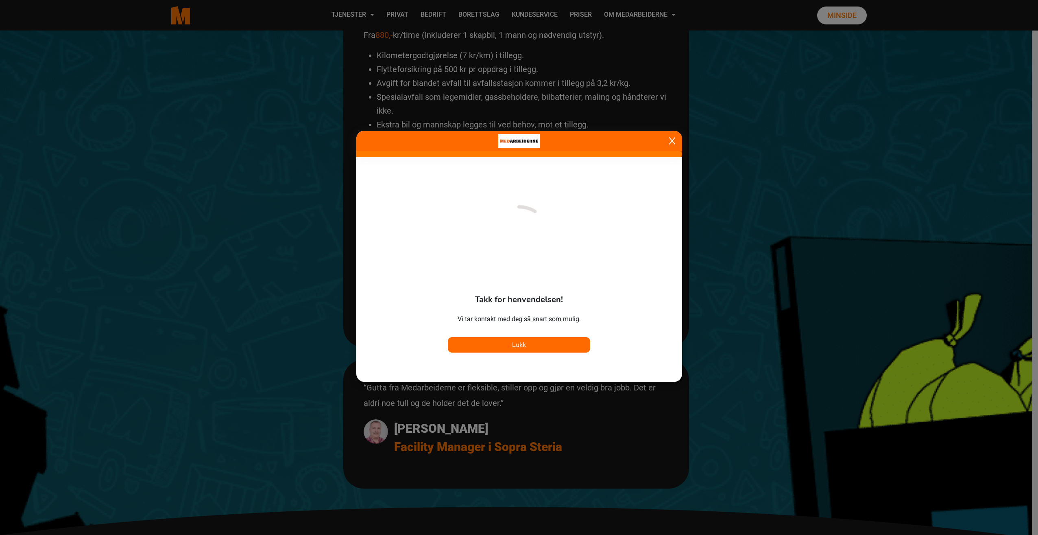
click at [525, 343] on span "Lukk" at bounding box center [519, 344] width 14 height 9
